Goal: Find specific page/section: Find specific page/section

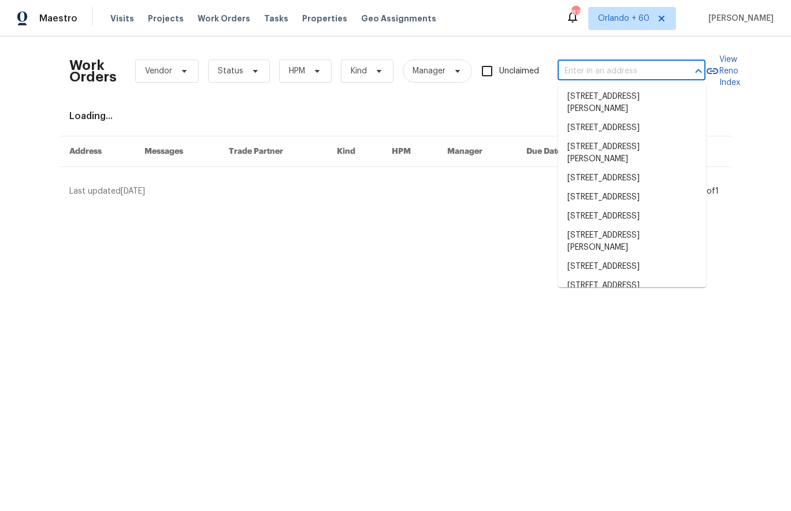
click at [597, 68] on input "text" at bounding box center [616, 71] width 116 height 18
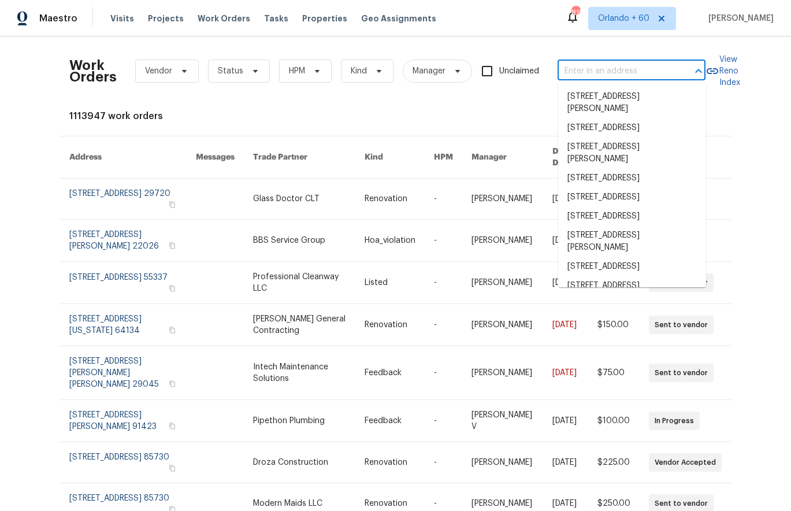
paste input "[STREET_ADDRESS]"
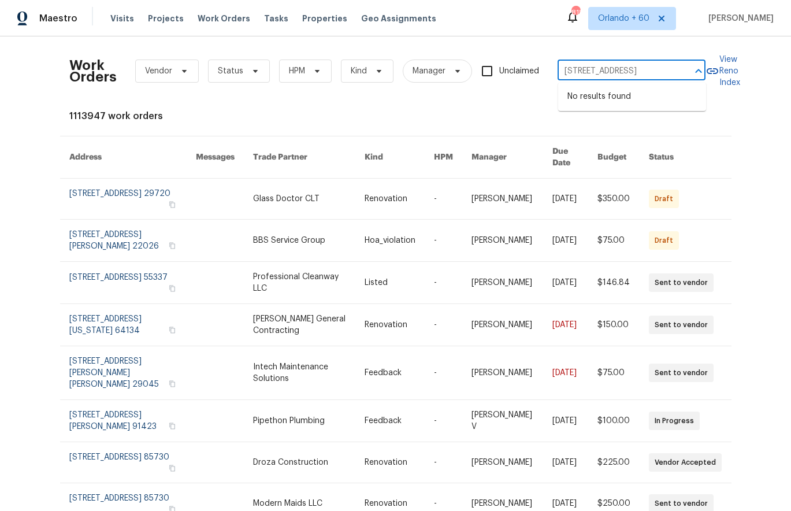
drag, startPoint x: 675, startPoint y: 66, endPoint x: 637, endPoint y: 65, distance: 38.2
click at [637, 65] on div "2725 Calypso Pl, La Marque, TX 77568 ​" at bounding box center [632, 71] width 148 height 18
drag, startPoint x: 592, startPoint y: 72, endPoint x: 715, endPoint y: 76, distance: 123.1
click at [715, 76] on div "Work Orders Vendor Status HPM Kind Manager Unclaimed 2725 Calypso Pl, La Marque…" at bounding box center [395, 71] width 653 height 51
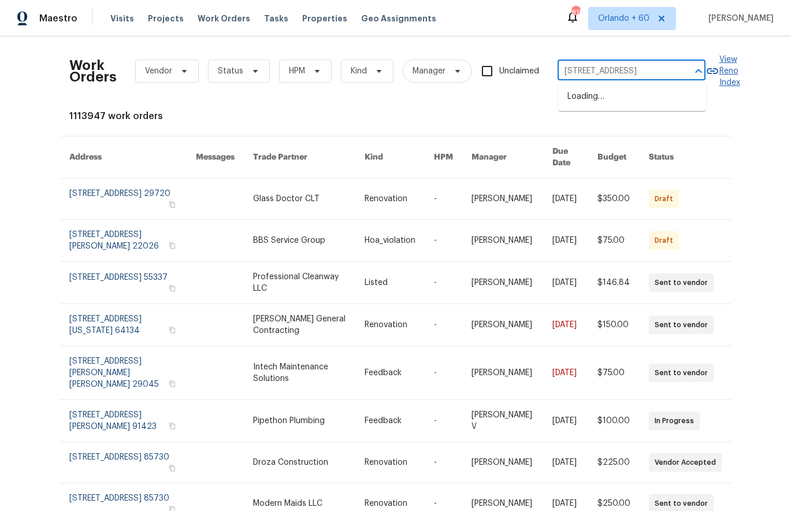
type input "2725 Calypso Pl"
drag, startPoint x: 357, startPoint y: 114, endPoint x: 443, endPoint y: 8, distance: 136.0
click at [358, 114] on div "1113947 work orders" at bounding box center [395, 116] width 653 height 12
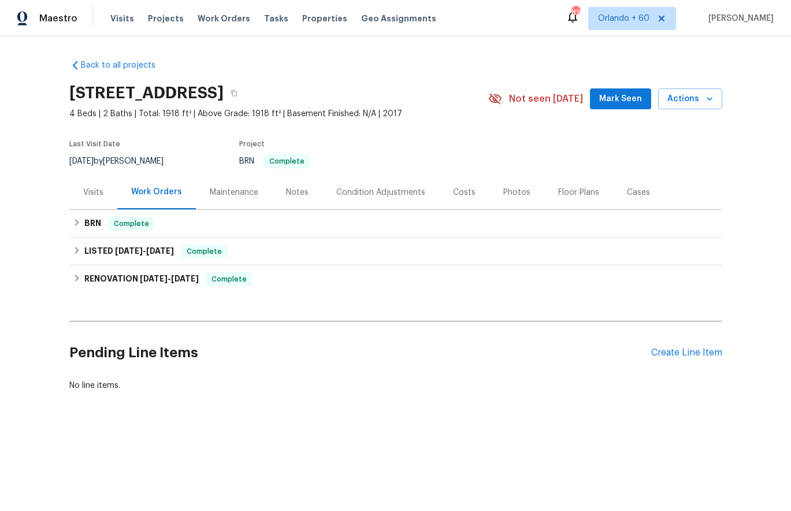
click at [457, 192] on div "Costs" at bounding box center [464, 193] width 23 height 12
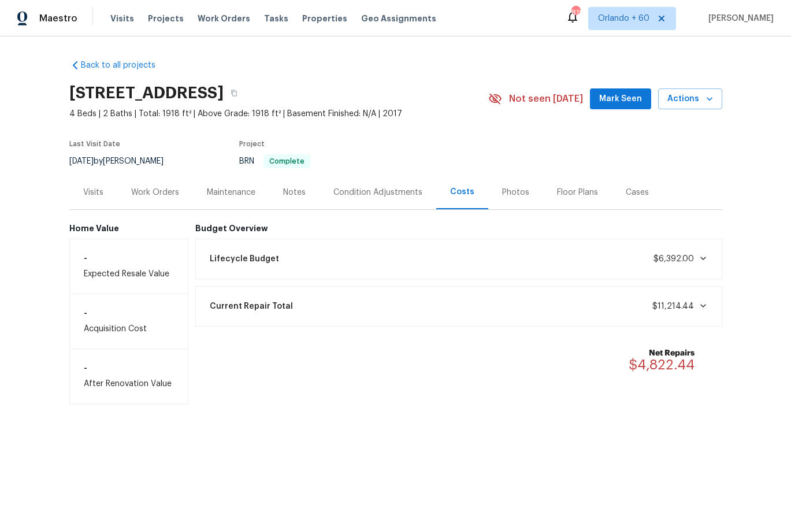
click at [292, 307] on div "Current Repair Total $11,214.44" at bounding box center [459, 306] width 512 height 25
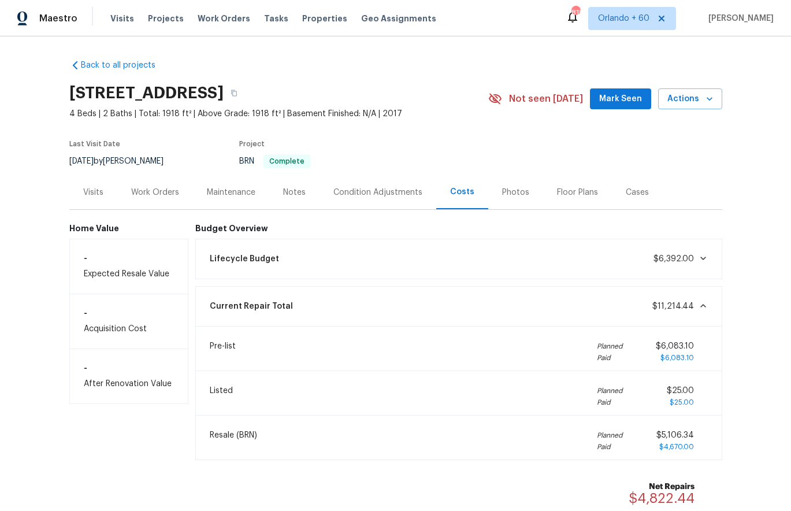
scroll to position [12, 0]
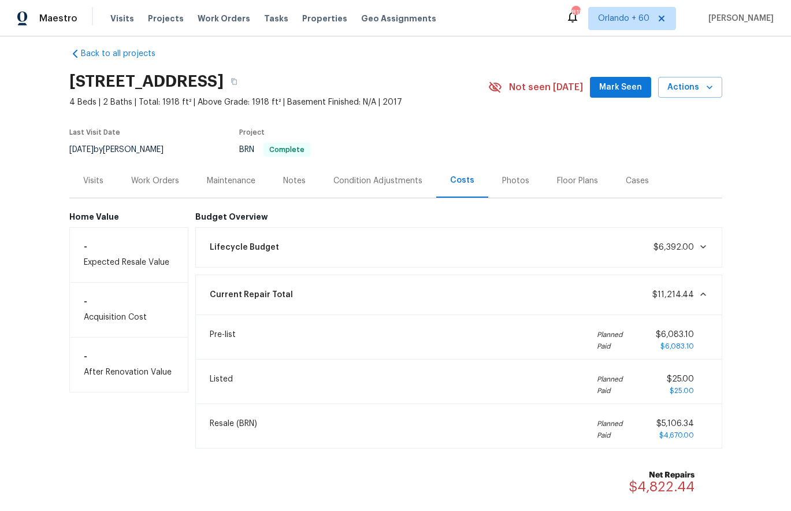
click at [179, 177] on div "Work Orders" at bounding box center [155, 181] width 76 height 34
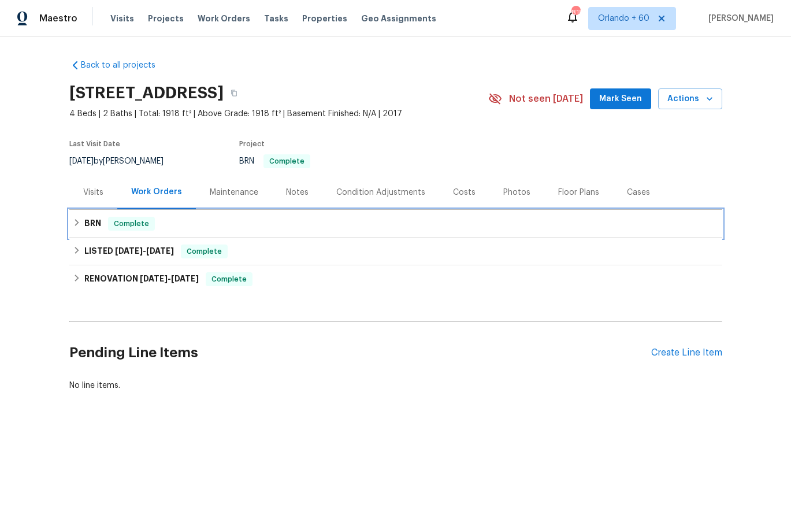
click at [124, 226] on span "Complete" at bounding box center [131, 224] width 44 height 12
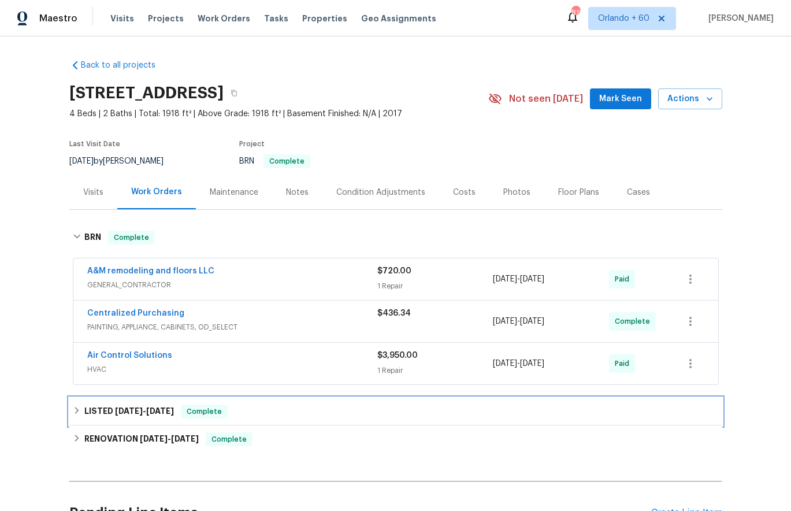
click at [74, 411] on icon at bounding box center [77, 410] width 8 height 8
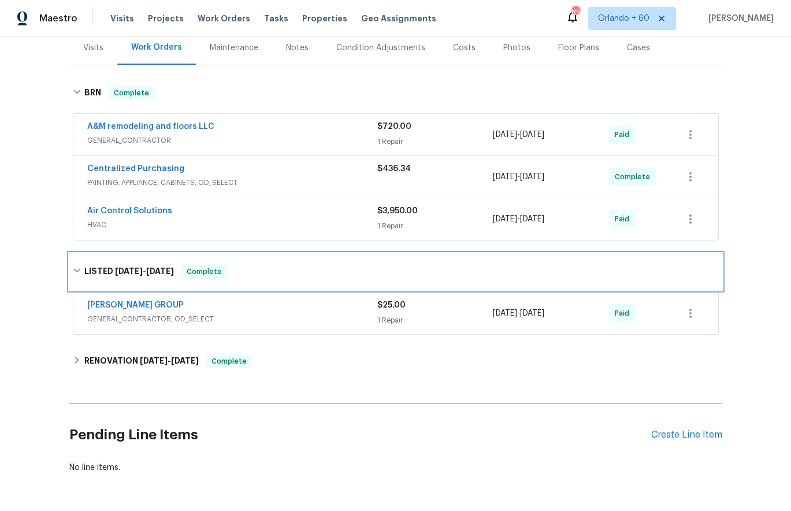
scroll to position [185, 0]
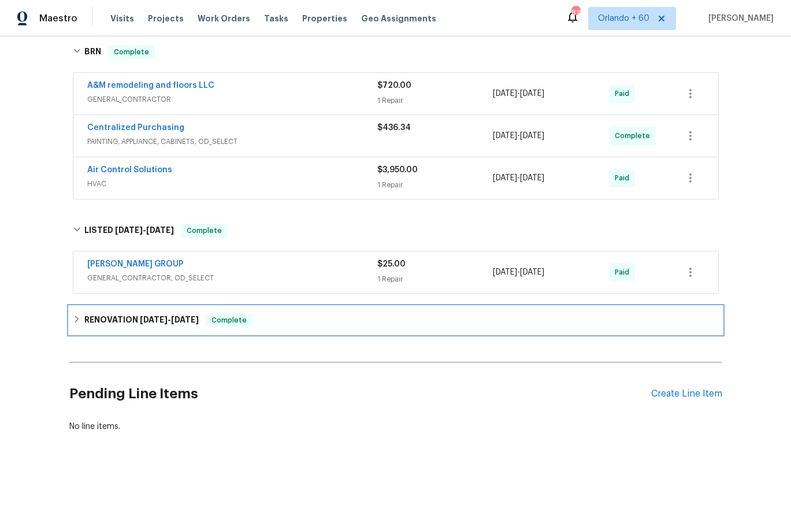
click at [91, 308] on div "RENOVATION 7/16/24 - 7/23/24 Complete" at bounding box center [395, 320] width 653 height 28
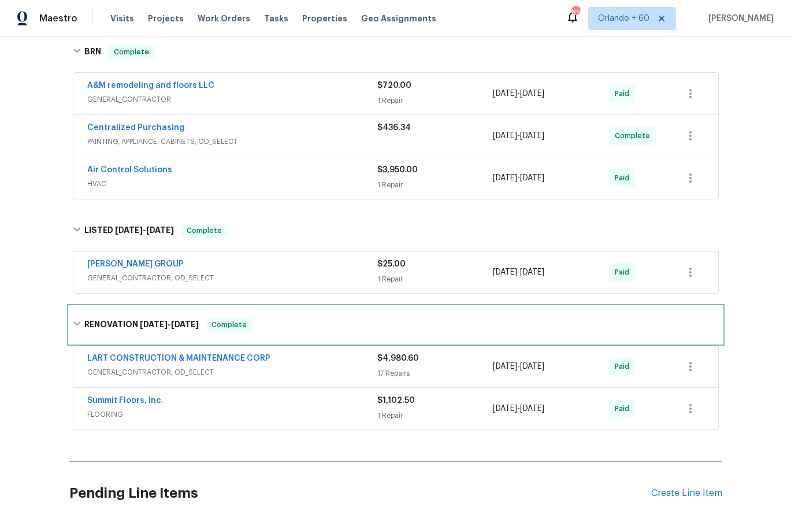
scroll to position [133, 0]
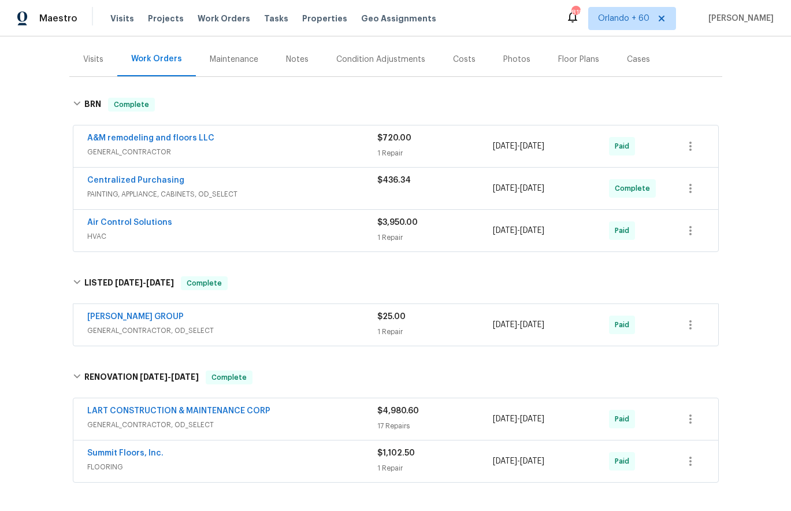
click at [458, 58] on div "Costs" at bounding box center [464, 60] width 23 height 12
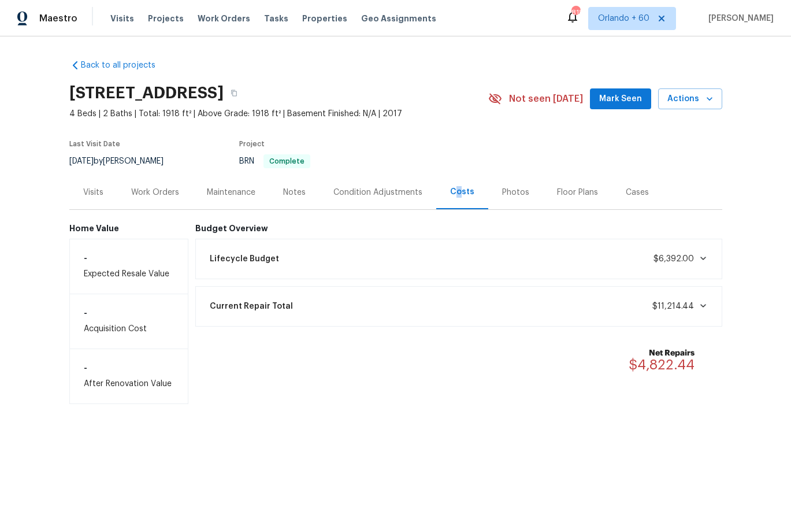
click at [524, 303] on div "Current Repair Total $11,214.44" at bounding box center [459, 306] width 512 height 25
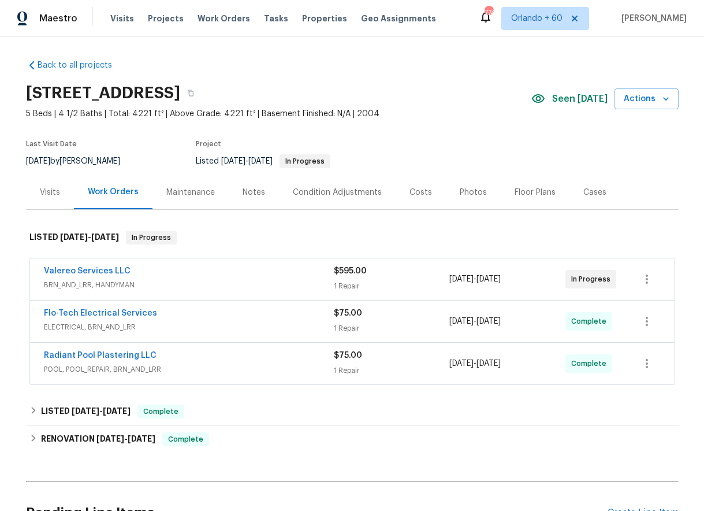
click at [403, 98] on div "13830 Campwood Ln, Cypress, TX 77429" at bounding box center [279, 93] width 506 height 30
click at [169, 20] on span "Projects" at bounding box center [166, 19] width 36 height 12
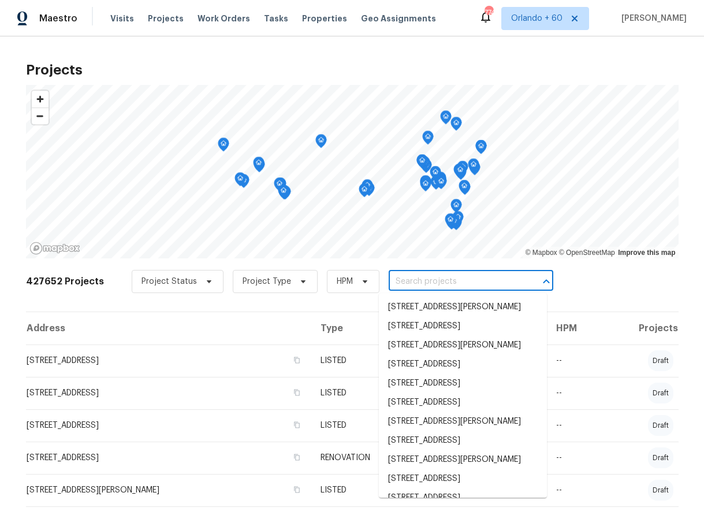
click at [476, 283] on input "text" at bounding box center [455, 282] width 132 height 18
paste input "Charnell@bluepoolwater.com"
type input "Charnell@bluepoolwater.com"
click at [470, 281] on input "text" at bounding box center [455, 282] width 132 height 18
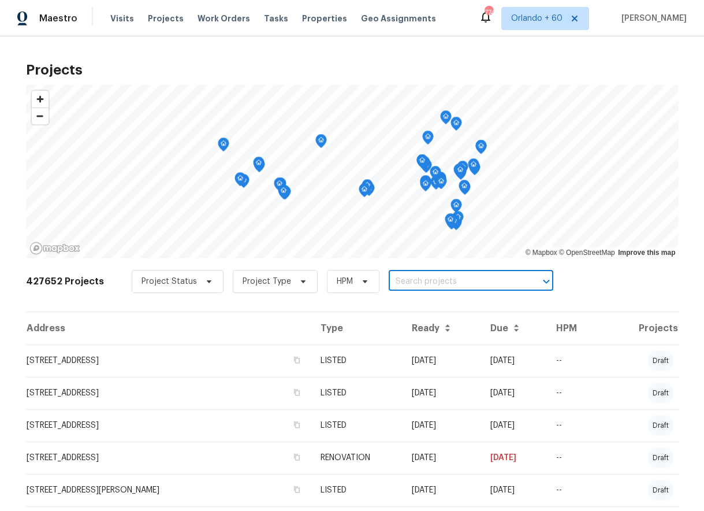
paste input "[STREET_ADDRESS]"
drag, startPoint x: 518, startPoint y: 280, endPoint x: 440, endPoint y: 278, distance: 78.0
click at [440, 278] on div "7307 Durango Creek Dr, Magnolia, TX 77354 ​" at bounding box center [471, 282] width 165 height 18
drag, startPoint x: 437, startPoint y: 280, endPoint x: 543, endPoint y: 283, distance: 106.3
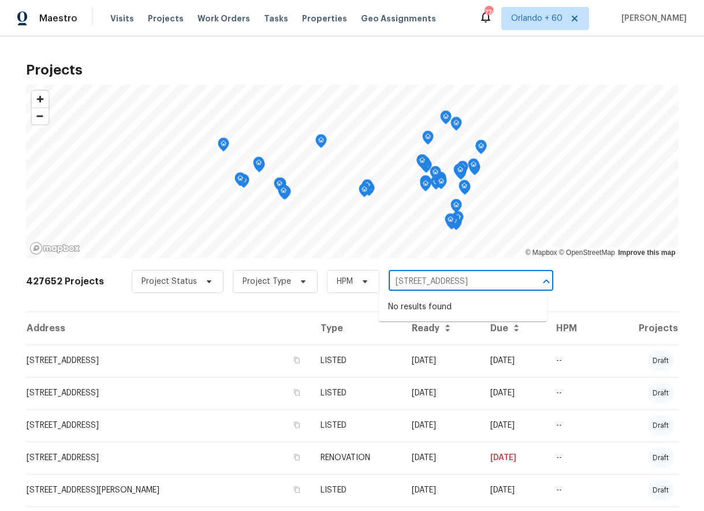
click at [543, 283] on div "7307 Durango Creek Dr, Magnolia, TX 77354 ​" at bounding box center [471, 282] width 165 height 18
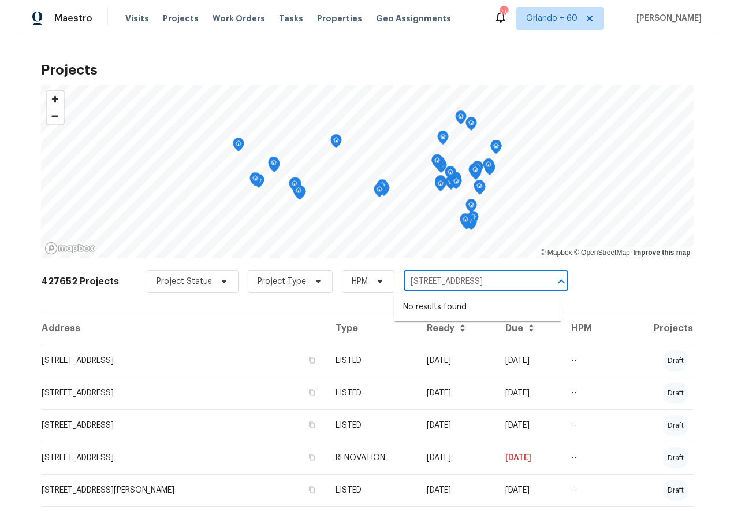
scroll to position [0, 0]
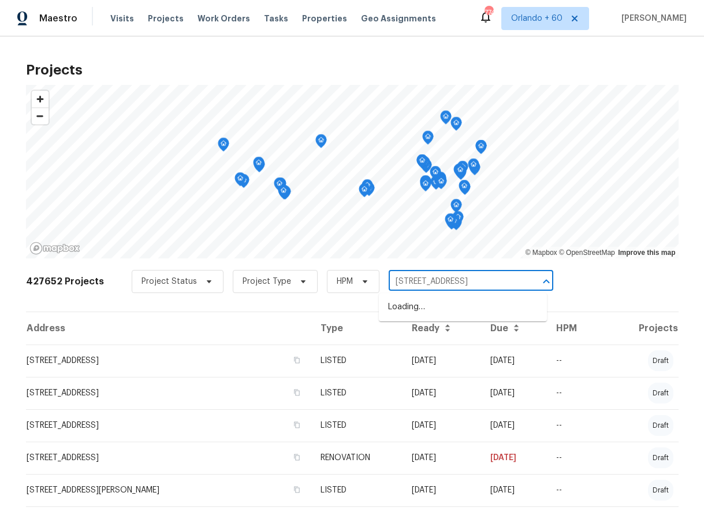
type input "7307 Durango Creek Dr"
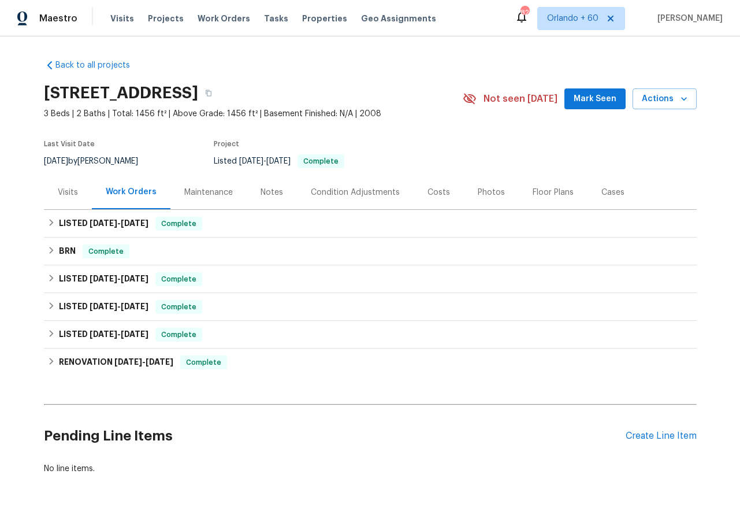
click at [437, 189] on div "Costs" at bounding box center [439, 193] width 23 height 12
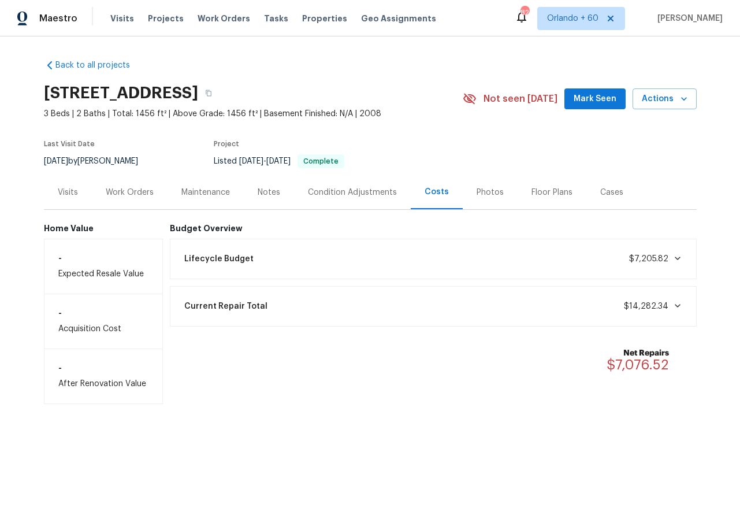
click at [396, 312] on div "Current Repair Total $14,282.34" at bounding box center [433, 306] width 512 height 25
